Goal: Task Accomplishment & Management: Manage account settings

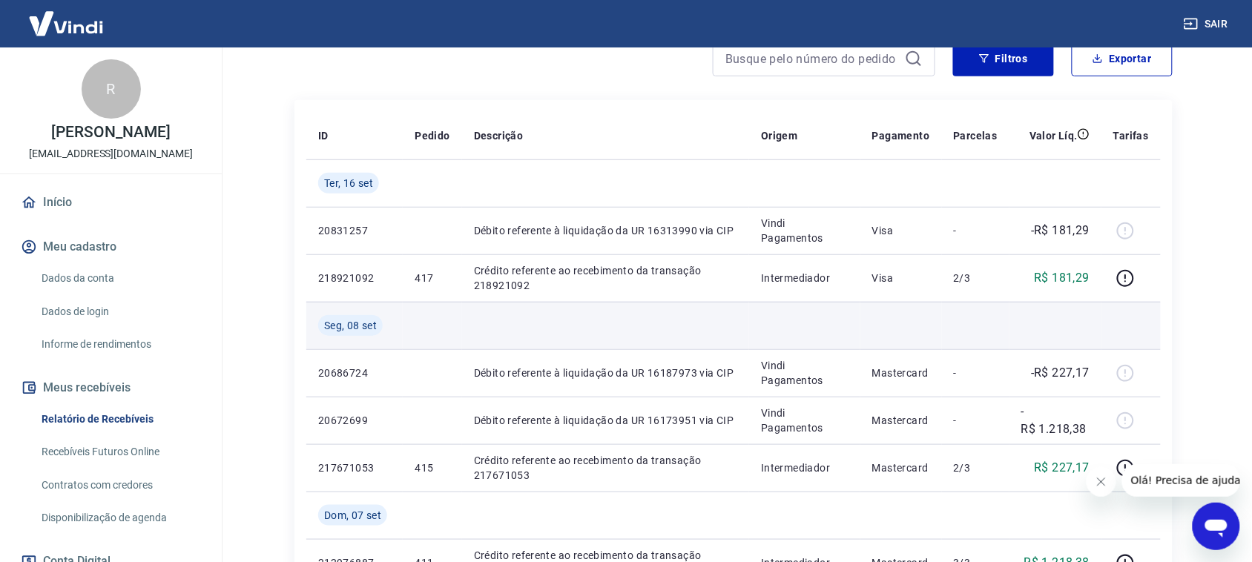
scroll to position [278, 0]
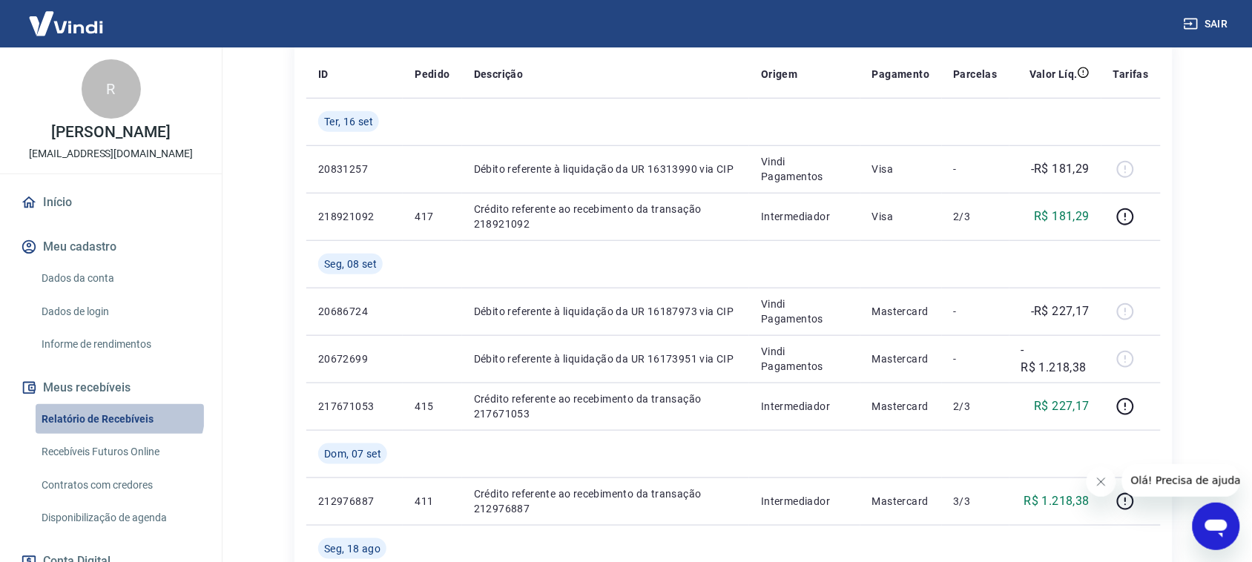
click at [119, 410] on link "Relatório de Recebíveis" at bounding box center [120, 419] width 168 height 30
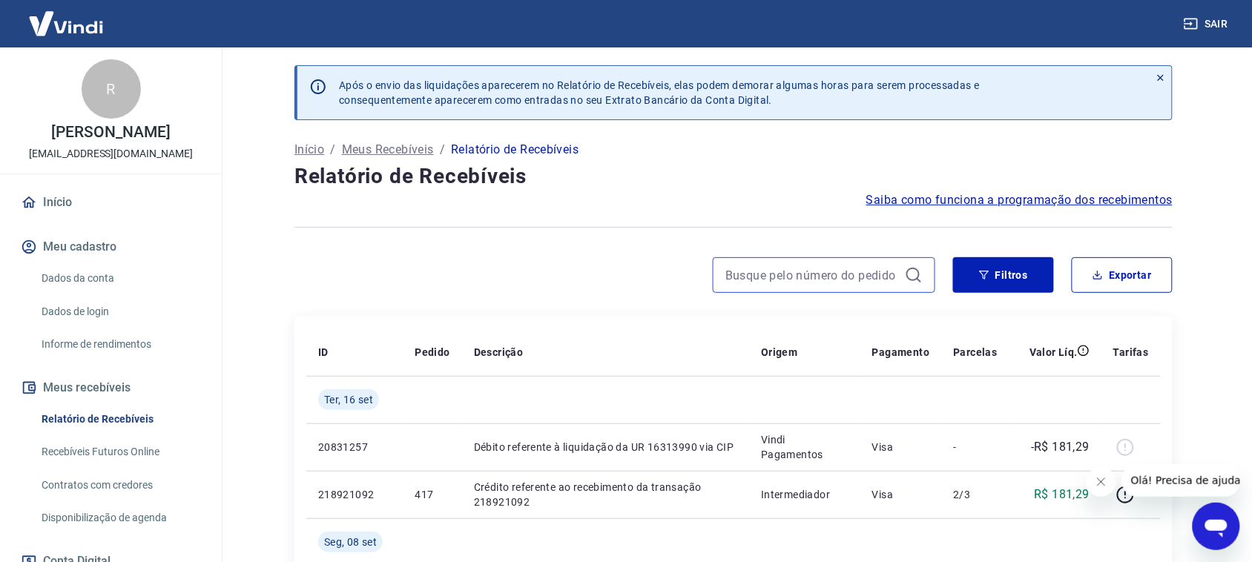
click at [813, 278] on input at bounding box center [812, 275] width 174 height 22
drag, startPoint x: 813, startPoint y: 278, endPoint x: 794, endPoint y: 279, distance: 18.6
click at [813, 278] on input "401" at bounding box center [812, 275] width 174 height 22
click at [794, 279] on input "401" at bounding box center [812, 275] width 174 height 22
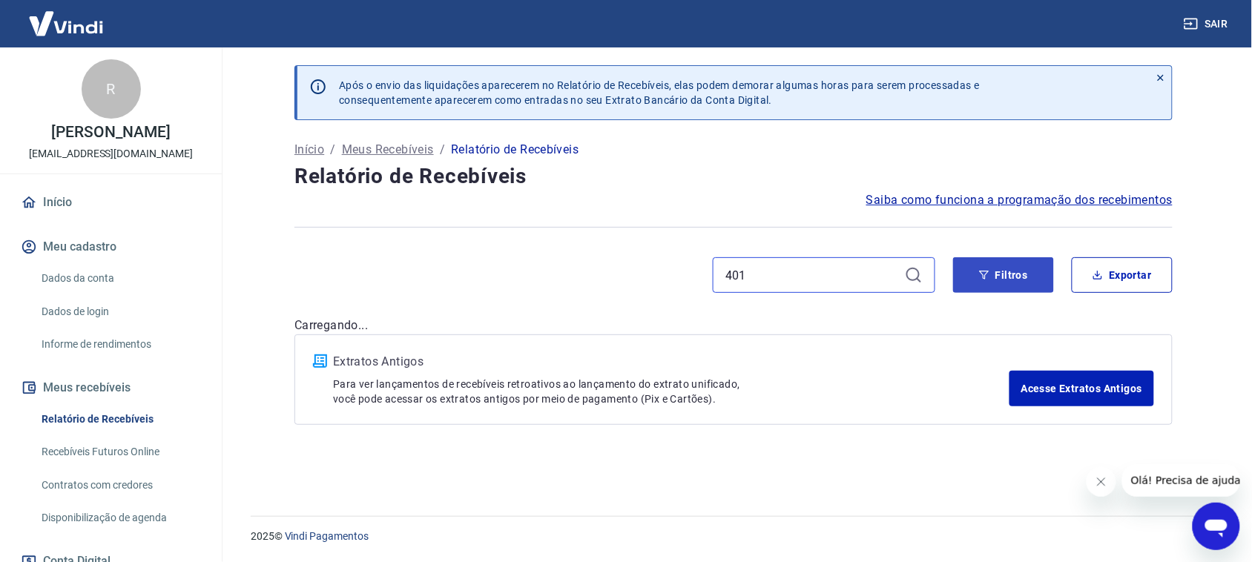
type input "401"
click at [1013, 287] on button "Filtros" at bounding box center [1003, 275] width 101 height 36
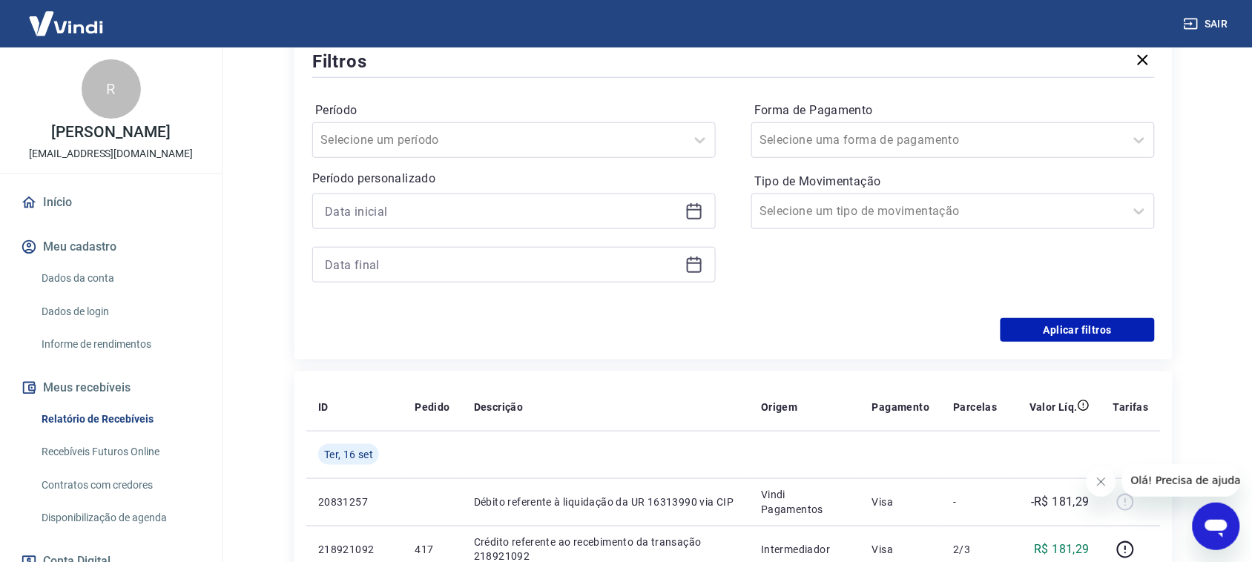
scroll to position [278, 0]
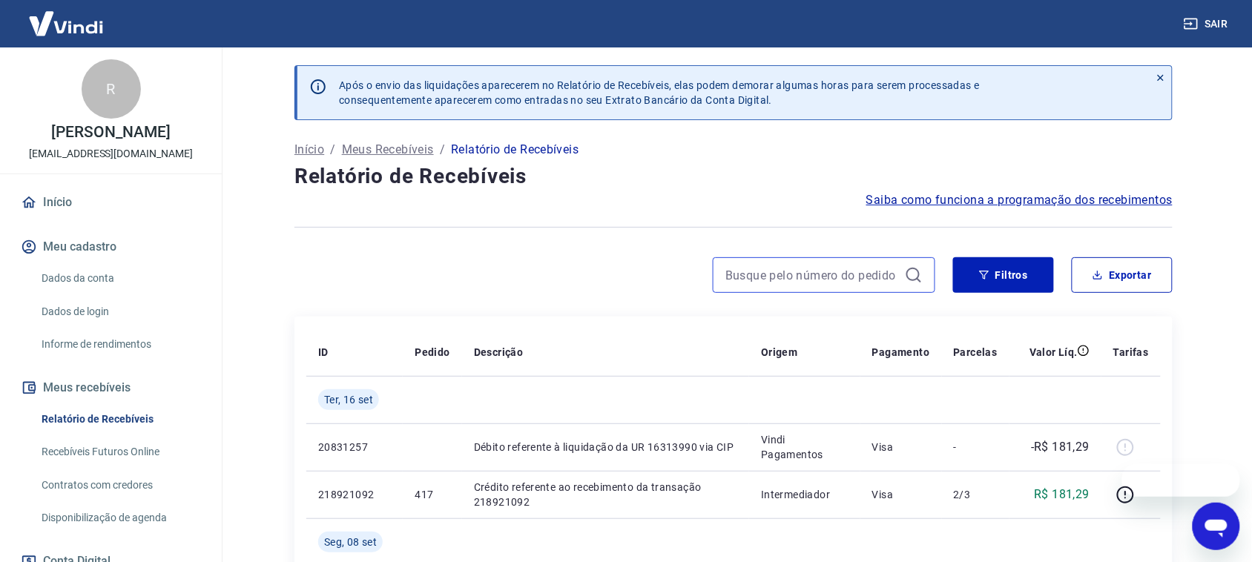
click at [833, 278] on input at bounding box center [812, 275] width 174 height 22
type input "427"
click at [762, 280] on input "427" at bounding box center [812, 275] width 174 height 22
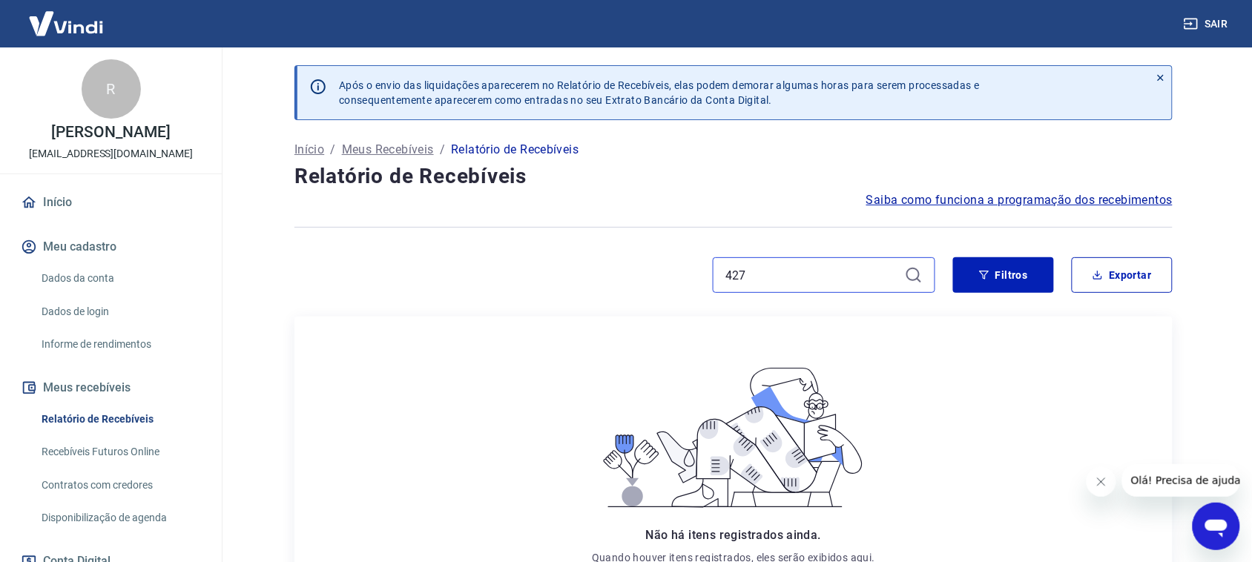
drag, startPoint x: 799, startPoint y: 272, endPoint x: 593, endPoint y: 288, distance: 206.8
click at [593, 288] on div "427" at bounding box center [614, 275] width 641 height 36
